Goal: Task Accomplishment & Management: Use online tool/utility

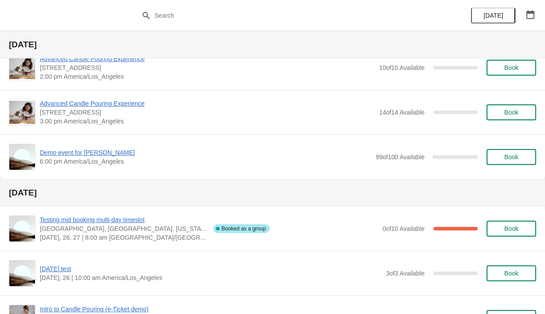
scroll to position [978, 0]
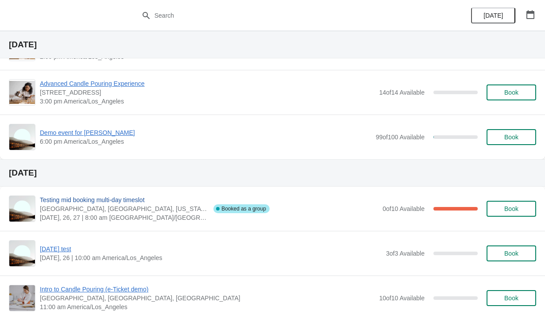
click at [141, 202] on span "Testing mid booking multi-day timeslot" at bounding box center [124, 200] width 169 height 9
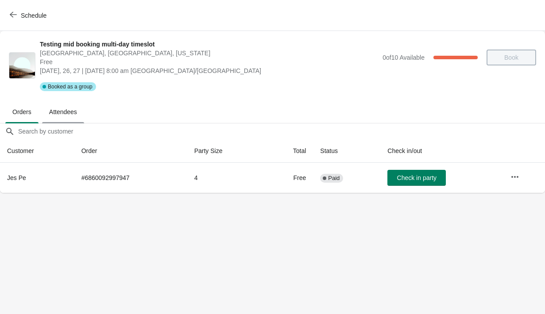
click at [70, 112] on span "Attendees" at bounding box center [63, 112] width 42 height 16
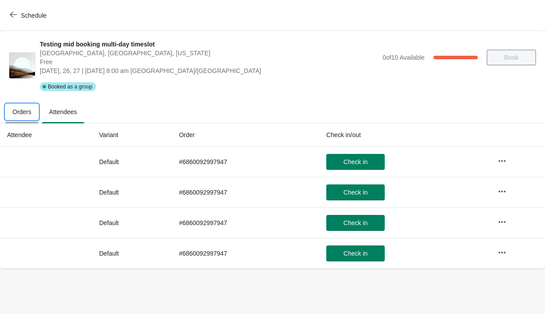
click at [28, 115] on span "Orders" at bounding box center [21, 112] width 33 height 16
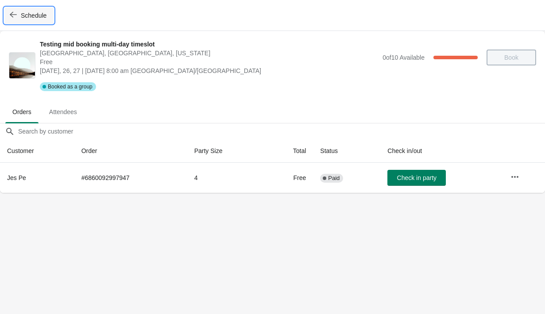
click at [14, 16] on icon "button" at bounding box center [13, 14] width 7 height 7
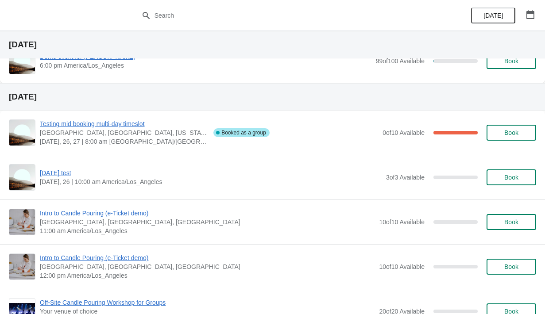
scroll to position [1066, 0]
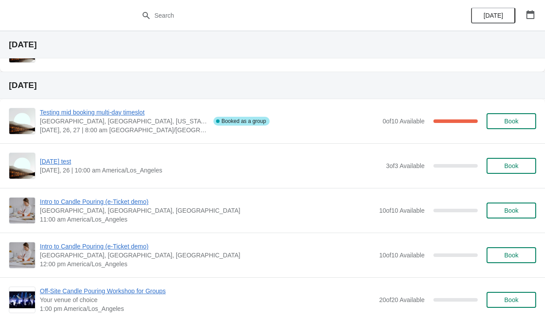
click at [110, 118] on span "[GEOGRAPHIC_DATA], [GEOGRAPHIC_DATA], [US_STATE]" at bounding box center [124, 121] width 169 height 9
click at [111, 114] on span "Testing mid booking multi-day timeslot" at bounding box center [124, 112] width 169 height 9
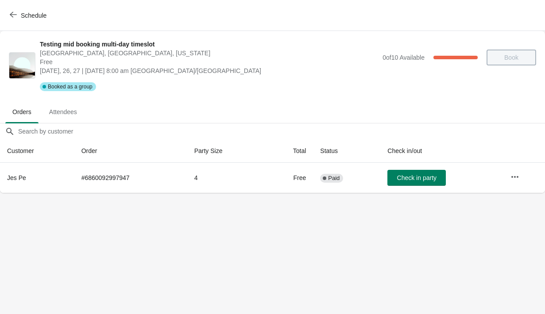
scroll to position [0, 0]
click at [64, 111] on span "Attendees" at bounding box center [63, 112] width 42 height 16
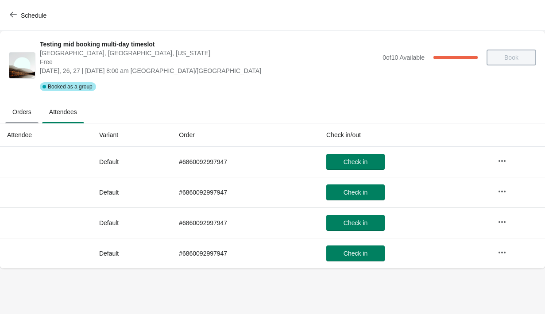
click at [22, 112] on span "Orders" at bounding box center [21, 112] width 33 height 16
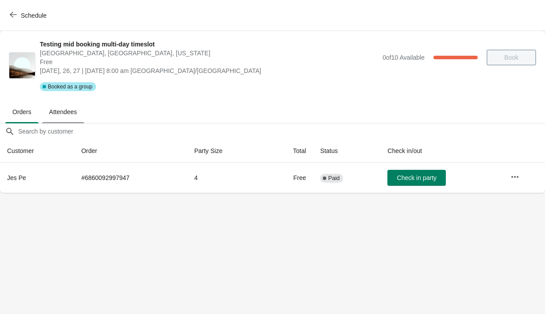
click at [64, 108] on span "Attendees" at bounding box center [63, 112] width 42 height 16
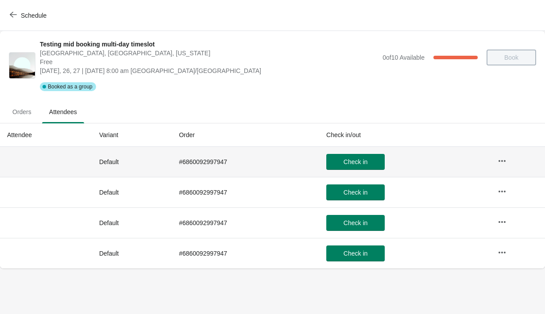
click at [450, 157] on td "Check in" at bounding box center [404, 162] width 171 height 30
click at [116, 162] on td "Default" at bounding box center [132, 162] width 80 height 30
